Goal: Task Accomplishment & Management: Use online tool/utility

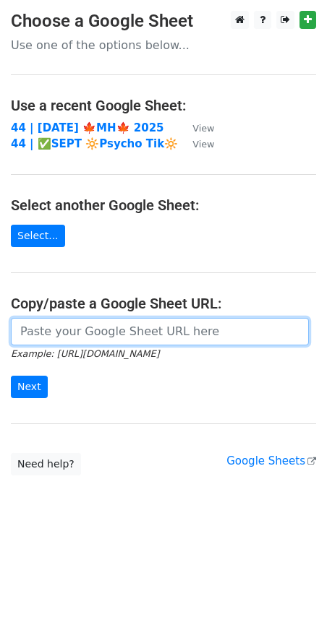
click at [107, 335] on input "url" at bounding box center [160, 331] width 298 height 27
paste input "https://docs.google.com/spreadsheets/d/1PHmV_KR758QY2TVnGaKAJgbM8dd4aO1-T-SDvgV…"
type input "https://docs.google.com/spreadsheets/d/1PHmV_KR758QY2TVnGaKAJgbM8dd4aO1-T-SDvgV…"
click at [11, 376] on input "Next" at bounding box center [29, 387] width 37 height 22
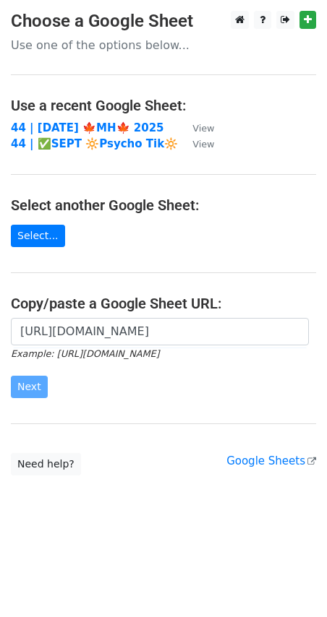
scroll to position [0, 0]
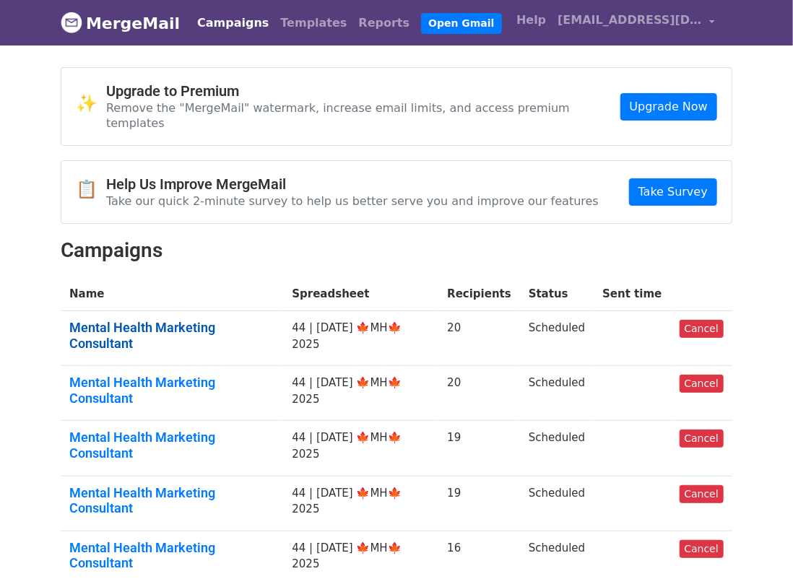
click at [191, 320] on link "Mental Health Marketing Consultant" at bounding box center [171, 335] width 205 height 31
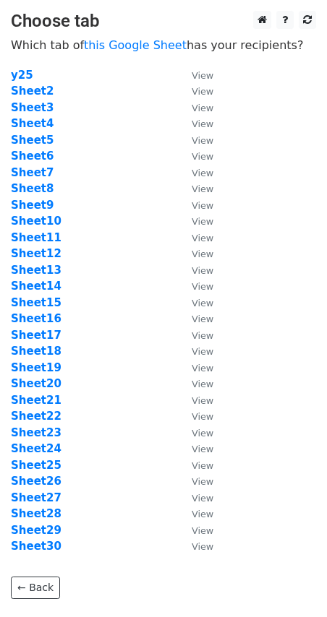
drag, startPoint x: 158, startPoint y: 220, endPoint x: 146, endPoint y: 225, distance: 13.6
click at [158, 220] on td "Sheet10" at bounding box center [94, 221] width 166 height 17
click at [35, 204] on strong "Sheet9" at bounding box center [32, 205] width 43 height 13
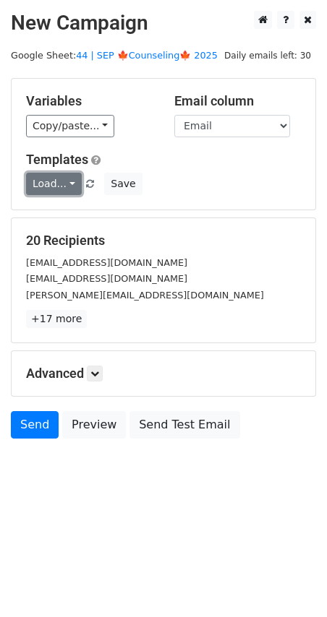
click at [46, 184] on link "Load..." at bounding box center [54, 184] width 56 height 22
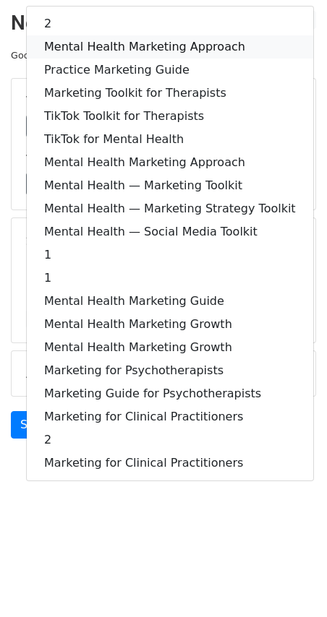
click at [165, 42] on link "Mental Health Marketing Approach" at bounding box center [170, 46] width 286 height 23
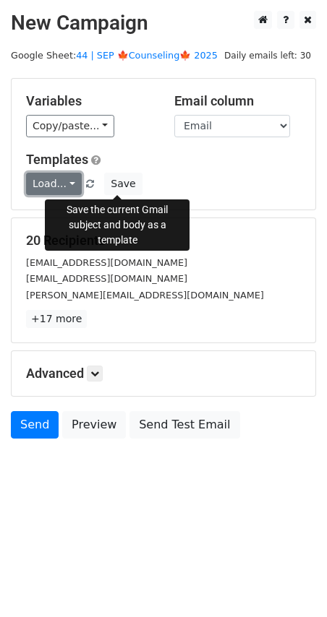
click at [40, 182] on link "Load..." at bounding box center [54, 184] width 56 height 22
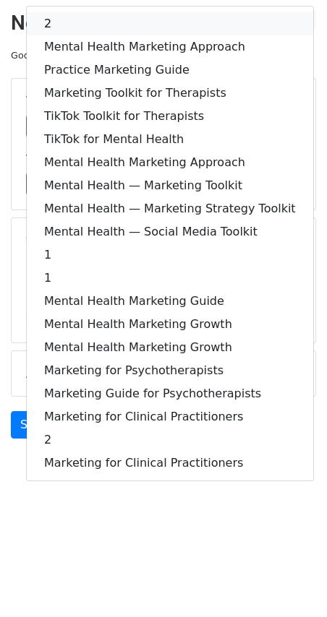
click at [69, 14] on link "2" at bounding box center [170, 23] width 286 height 23
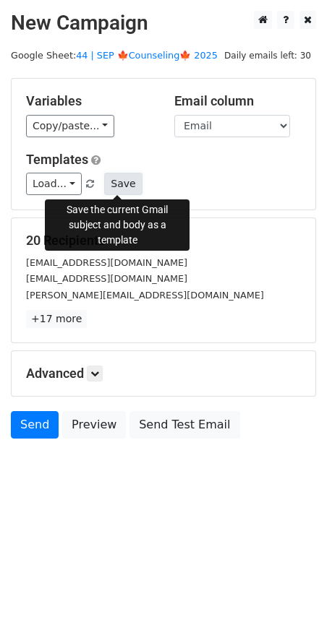
click at [109, 184] on button "Save" at bounding box center [123, 184] width 38 height 22
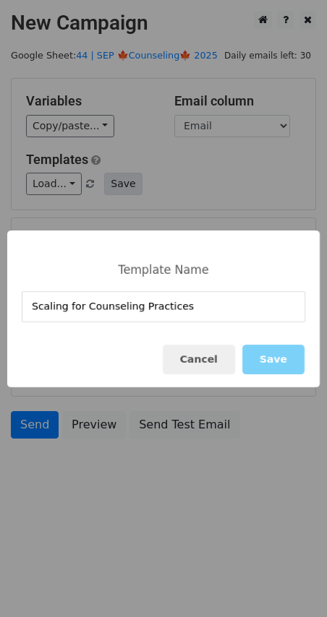
type input "Scaling for Counseling Practices"
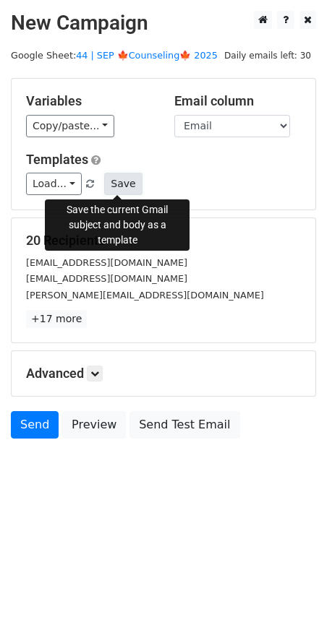
click at [114, 181] on button "Save" at bounding box center [123, 184] width 38 height 22
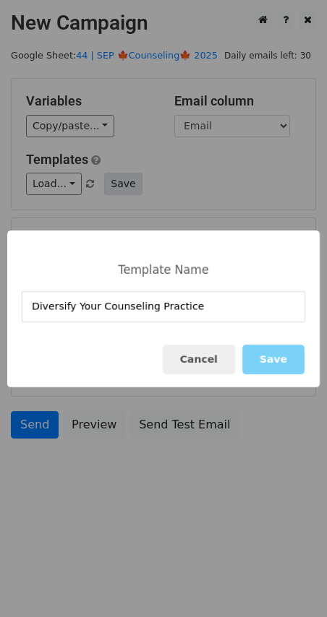
type input "Diversify Your Counseling Practice"
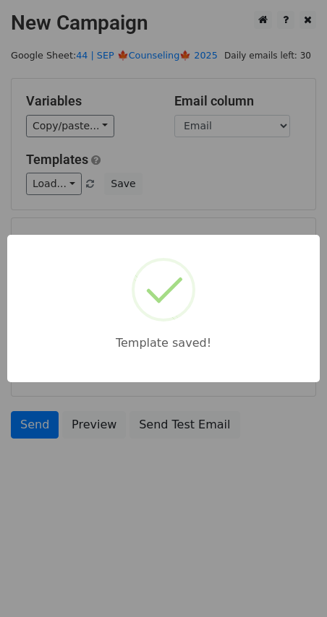
click at [197, 177] on body "New Campaign Daily emails left: 30 Google Sheet: 44 | SEP 🍁Counseling🍁 2025 Var…" at bounding box center [163, 257] width 327 height 493
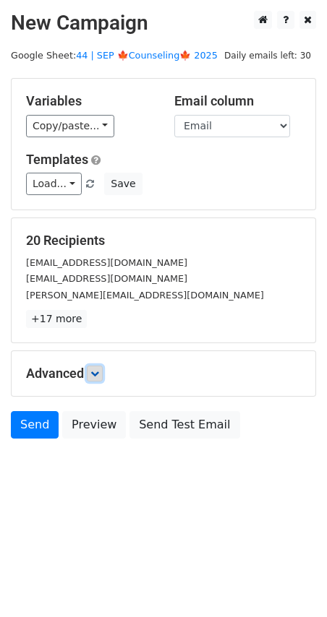
click at [97, 376] on icon at bounding box center [94, 373] width 9 height 9
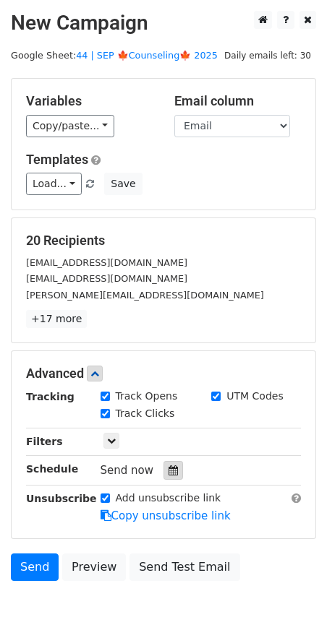
click at [168, 465] on icon at bounding box center [172, 470] width 9 height 10
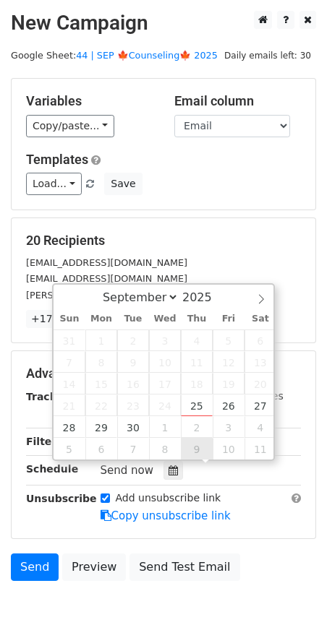
type input "2025-10-09 12:00"
select select "9"
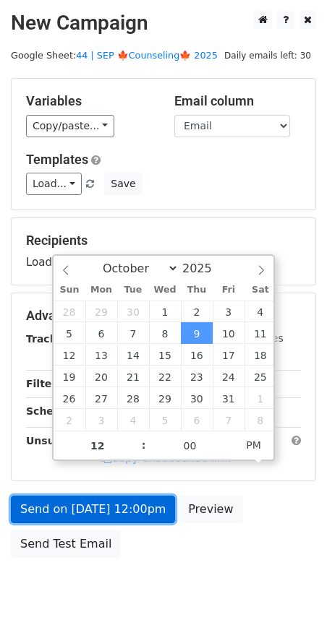
click at [131, 519] on link "Send on Oct 9 at 12:00pm" at bounding box center [93, 509] width 164 height 27
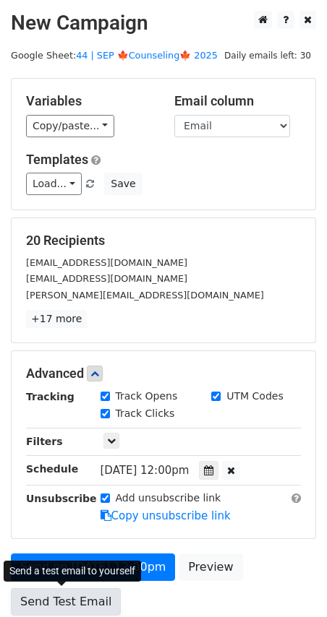
click at [51, 590] on link "Send Test Email" at bounding box center [66, 601] width 110 height 27
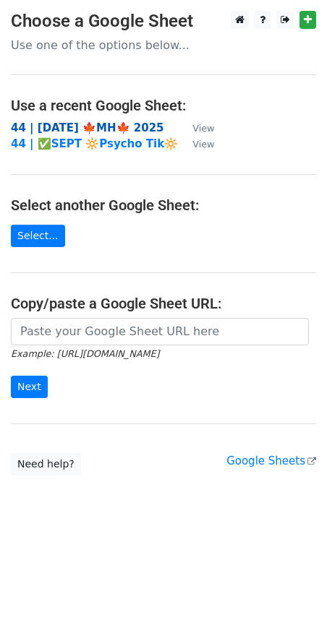
click at [72, 126] on strong "44 | SEP 18 🍁MH🍁 2025" at bounding box center [87, 127] width 153 height 13
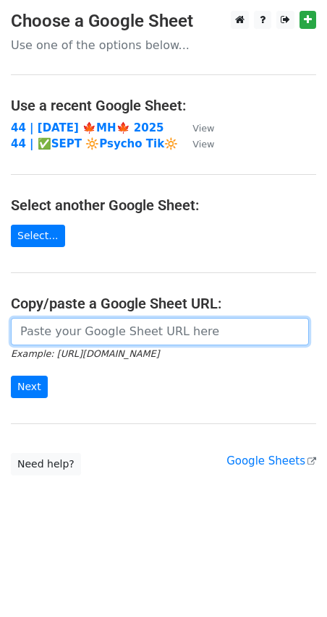
click at [99, 325] on input "url" at bounding box center [160, 331] width 298 height 27
paste input "[URL][DOMAIN_NAME]"
type input "[URL][DOMAIN_NAME]"
click at [11, 376] on input "Next" at bounding box center [29, 387] width 37 height 22
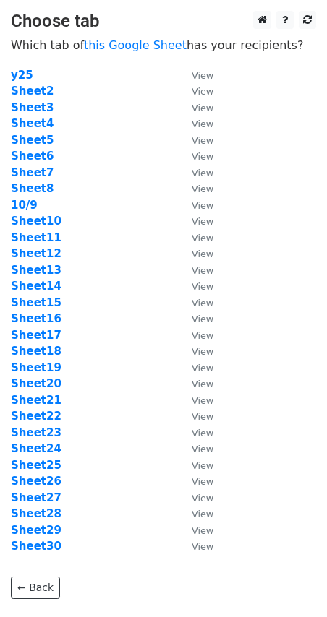
click at [38, 227] on td "Sheet10" at bounding box center [94, 221] width 166 height 17
click at [38, 223] on strong "Sheet10" at bounding box center [36, 221] width 51 height 13
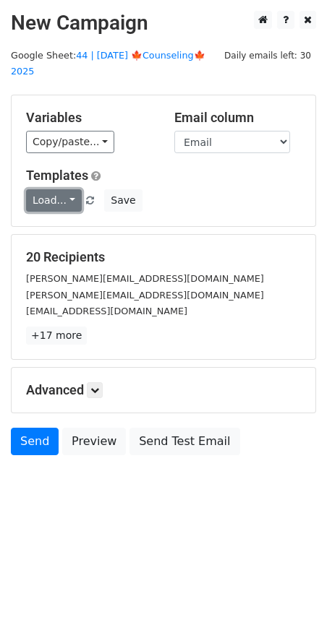
click at [59, 189] on link "Load..." at bounding box center [54, 200] width 56 height 22
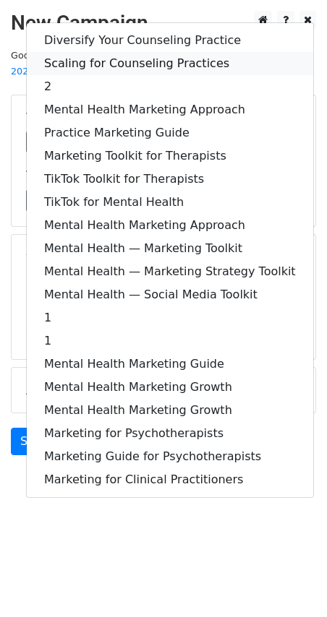
click at [113, 52] on link "Scaling for Counseling Practices" at bounding box center [170, 63] width 286 height 23
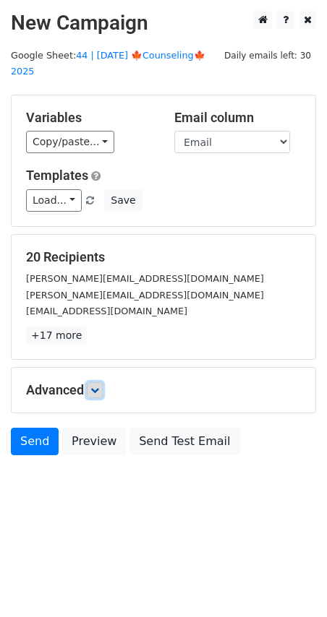
click at [96, 382] on link at bounding box center [95, 390] width 16 height 16
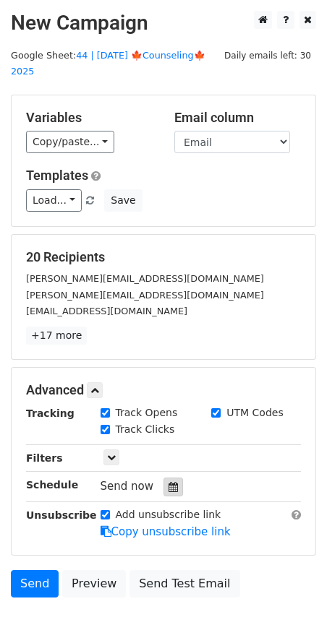
click at [168, 482] on icon at bounding box center [172, 487] width 9 height 10
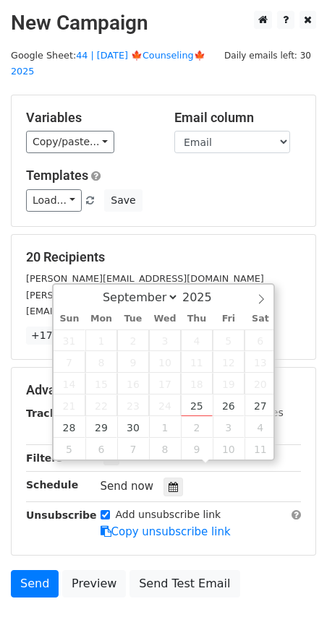
type input "[DATE] 12:00"
select select "9"
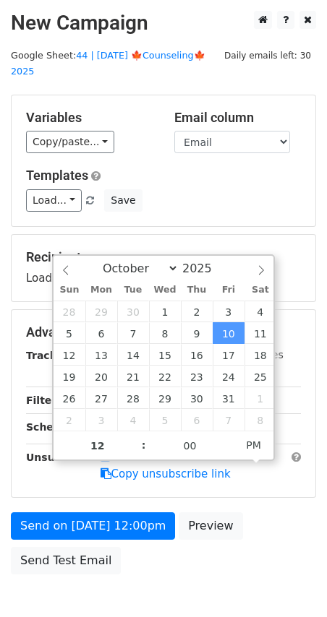
click at [209, 235] on div "Recipients Loading..." at bounding box center [163, 268] width 303 height 66
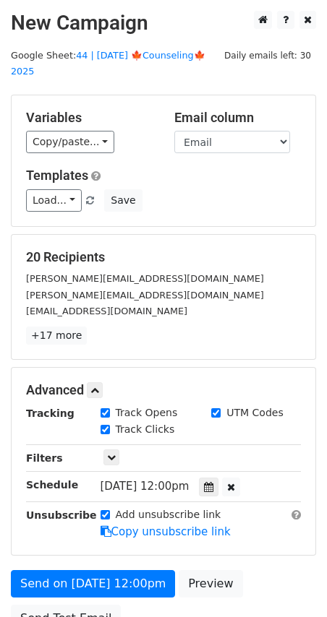
scroll to position [120, 0]
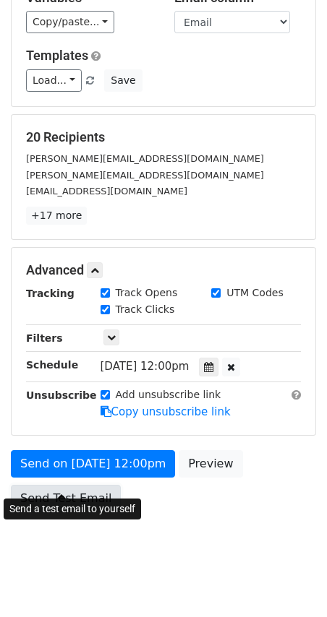
click at [70, 486] on link "Send Test Email" at bounding box center [66, 498] width 110 height 27
